Goal: Task Accomplishment & Management: Use online tool/utility

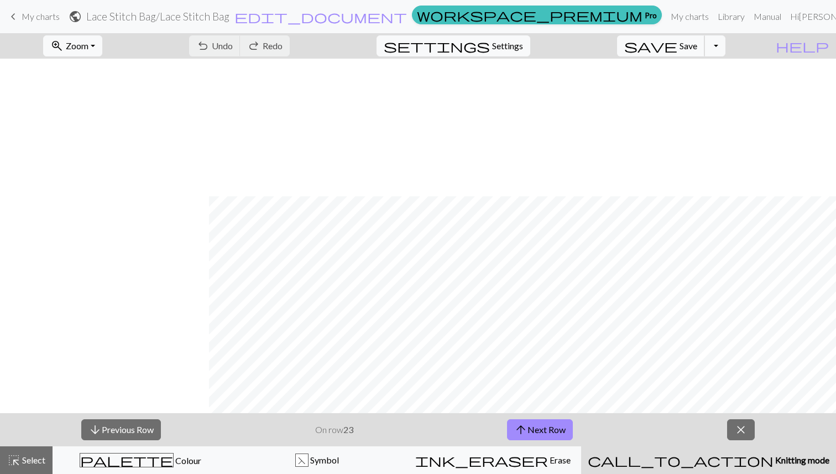
scroll to position [138, 209]
click at [524, 425] on span "arrow_upward" at bounding box center [520, 429] width 13 height 15
click at [523, 430] on span "arrow_upward" at bounding box center [520, 429] width 13 height 15
click at [523, 424] on span "arrow_upward" at bounding box center [520, 429] width 13 height 15
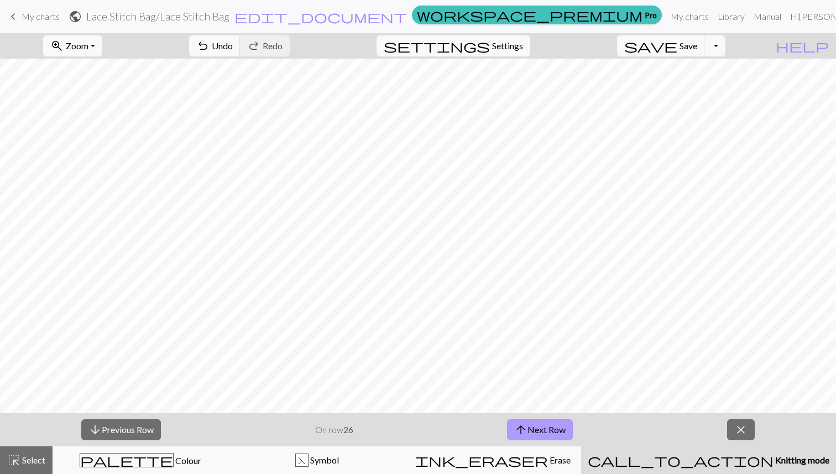
click at [534, 425] on button "arrow_upward Next Row" at bounding box center [540, 429] width 66 height 21
click at [524, 431] on span "arrow_upward" at bounding box center [520, 429] width 13 height 15
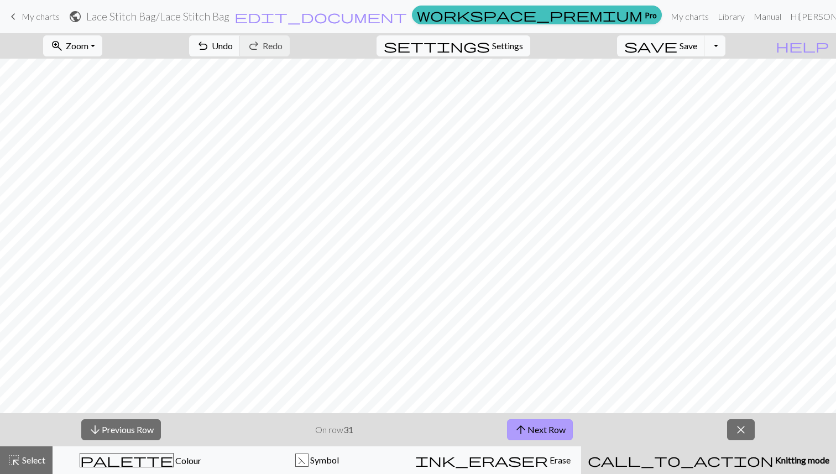
click at [524, 431] on span "arrow_upward" at bounding box center [520, 429] width 13 height 15
click at [143, 422] on button "arrow_downward Previous Row" at bounding box center [121, 429] width 80 height 21
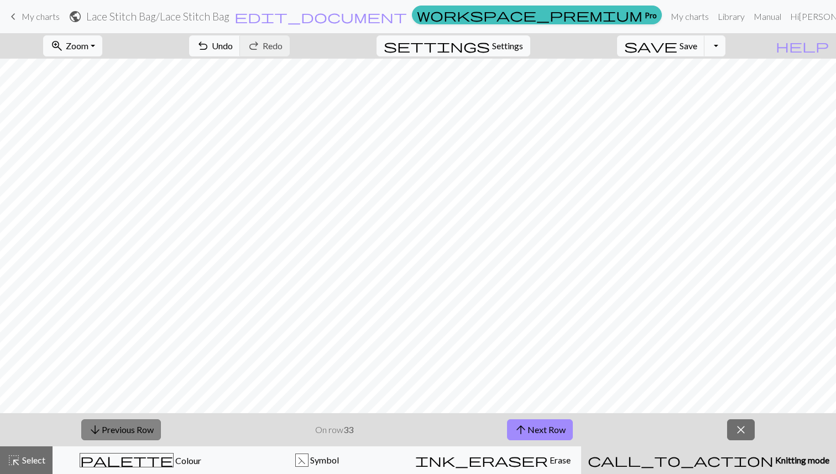
click at [143, 422] on button "arrow_downward Previous Row" at bounding box center [121, 429] width 80 height 21
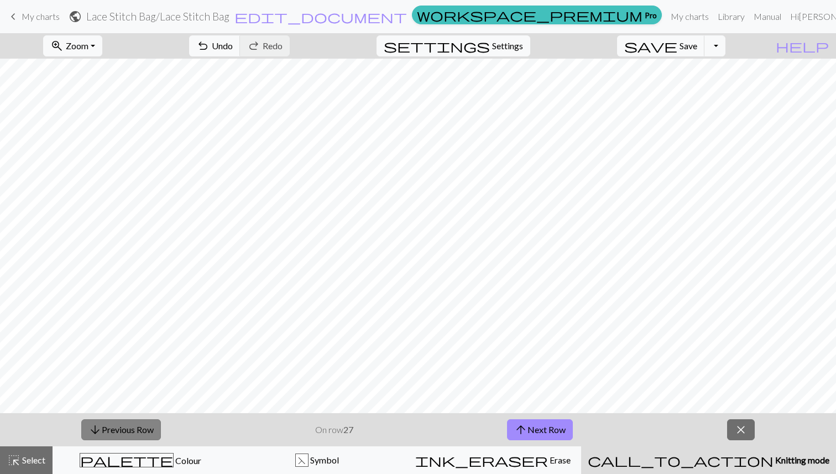
click at [143, 422] on button "arrow_downward Previous Row" at bounding box center [121, 429] width 80 height 21
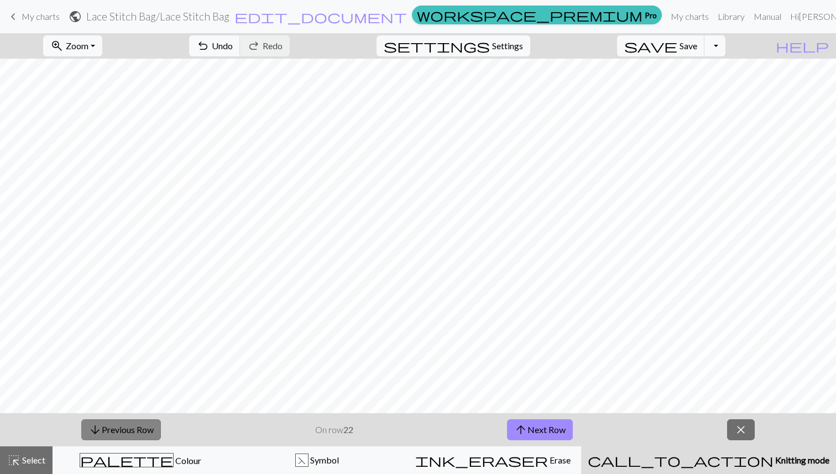
click at [143, 422] on button "arrow_downward Previous Row" at bounding box center [121, 429] width 80 height 21
click at [141, 424] on button "arrow_downward Previous Row" at bounding box center [121, 429] width 80 height 21
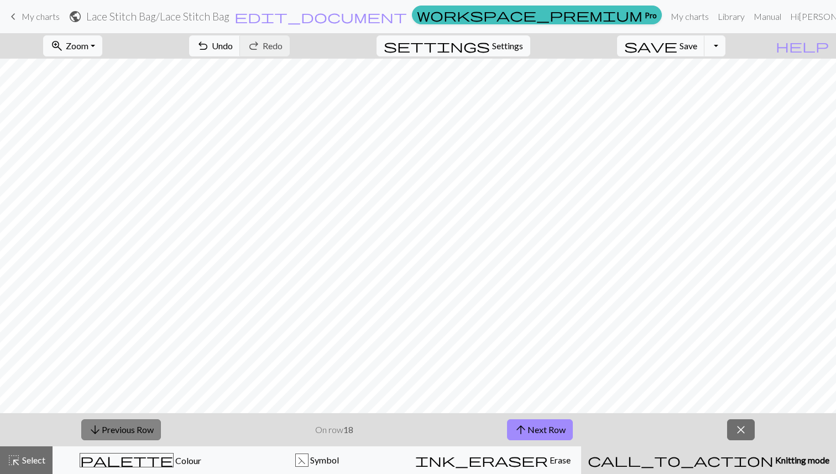
click at [141, 424] on button "arrow_downward Previous Row" at bounding box center [121, 429] width 80 height 21
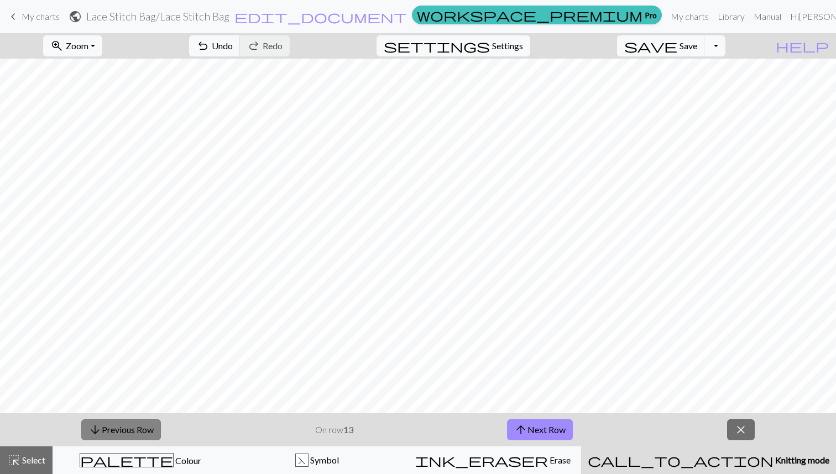
click at [141, 424] on button "arrow_downward Previous Row" at bounding box center [121, 429] width 80 height 21
click at [141, 424] on button "arrow_downward Previous Row" at bounding box center [122, 429] width 80 height 21
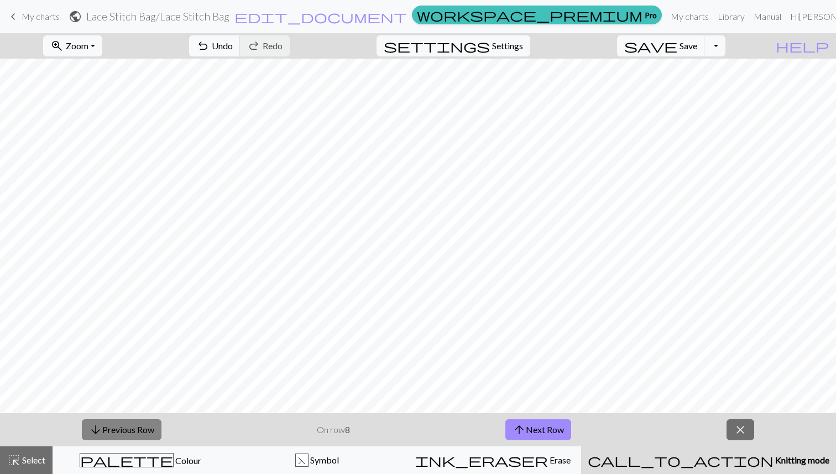
click at [141, 424] on button "arrow_downward Previous Row" at bounding box center [122, 429] width 80 height 21
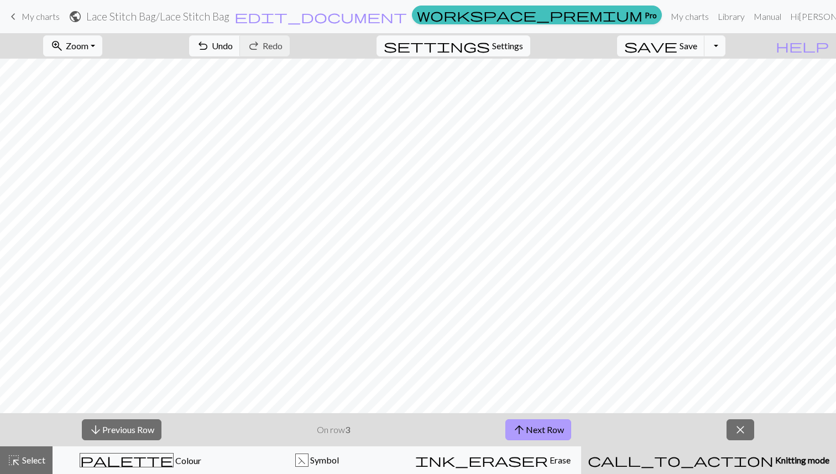
click at [519, 430] on span "arrow_upward" at bounding box center [519, 429] width 13 height 15
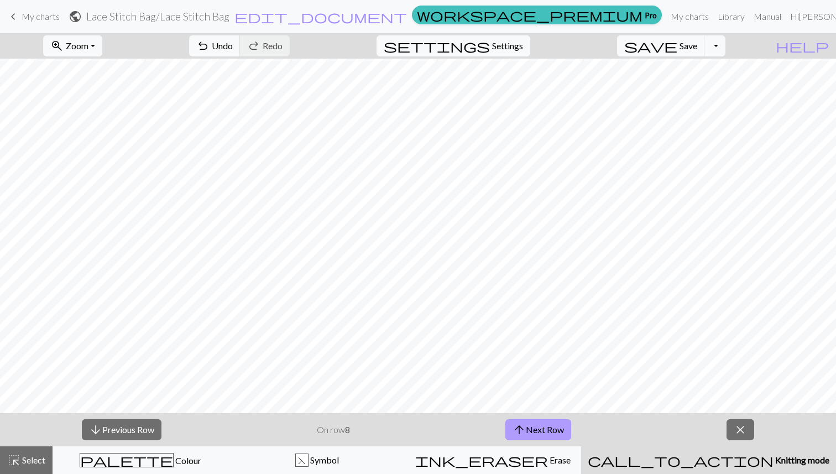
click at [519, 430] on span "arrow_upward" at bounding box center [519, 429] width 13 height 15
click at [519, 430] on span "arrow_upward" at bounding box center [520, 429] width 13 height 15
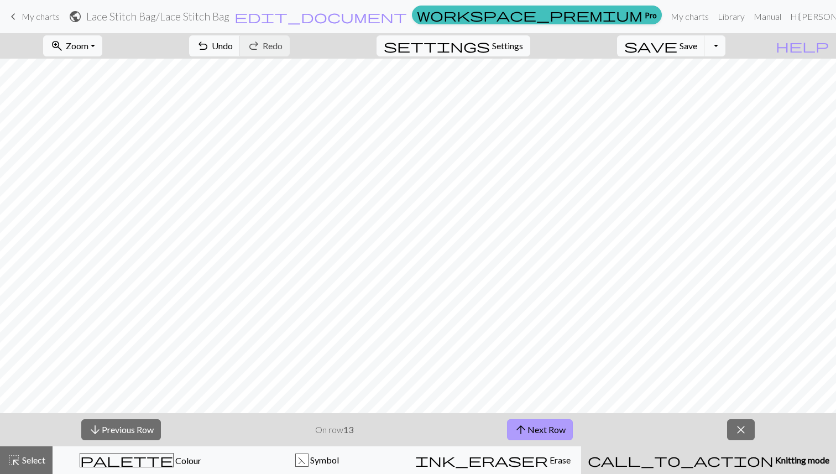
click at [519, 430] on span "arrow_upward" at bounding box center [520, 429] width 13 height 15
click at [697, 45] on span "Save" at bounding box center [689, 45] width 18 height 11
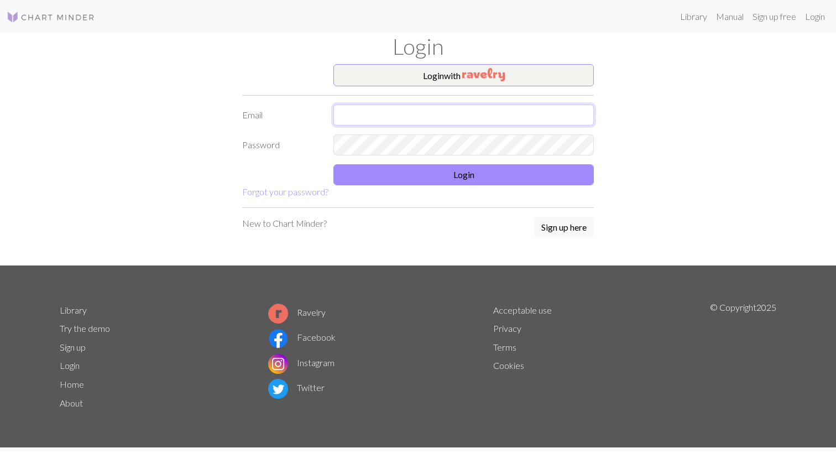
click at [541, 111] on input "text" at bounding box center [463, 115] width 260 height 21
type input "sound14@gmail.com"
click at [0, 473] on com-1password-button at bounding box center [0, 474] width 0 height 0
click at [452, 118] on input "text" at bounding box center [463, 115] width 260 height 21
click at [0, 473] on com-1password-button at bounding box center [0, 474] width 0 height 0
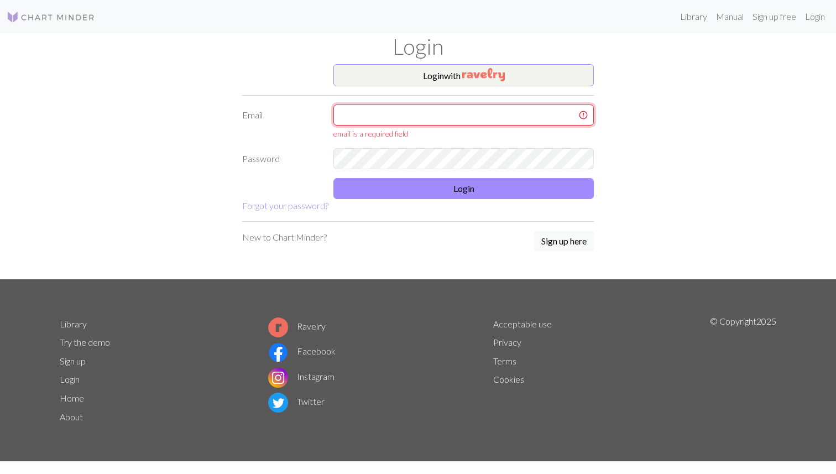
type input "sound14@gmail.com"
